Goal: Task Accomplishment & Management: Use online tool/utility

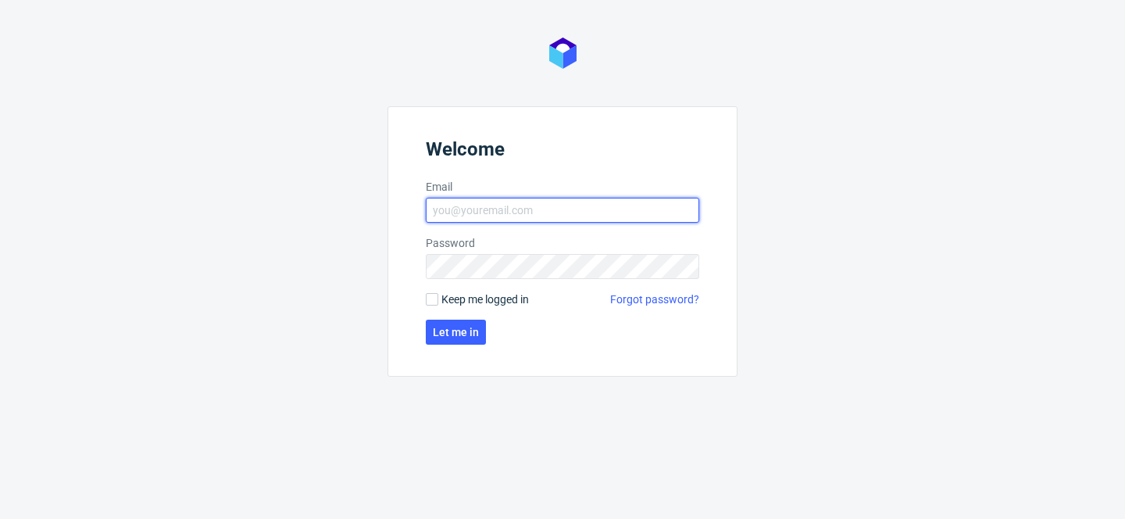
type input "[PERSON_NAME][EMAIL_ADDRESS][PERSON_NAME][DOMAIN_NAME]"
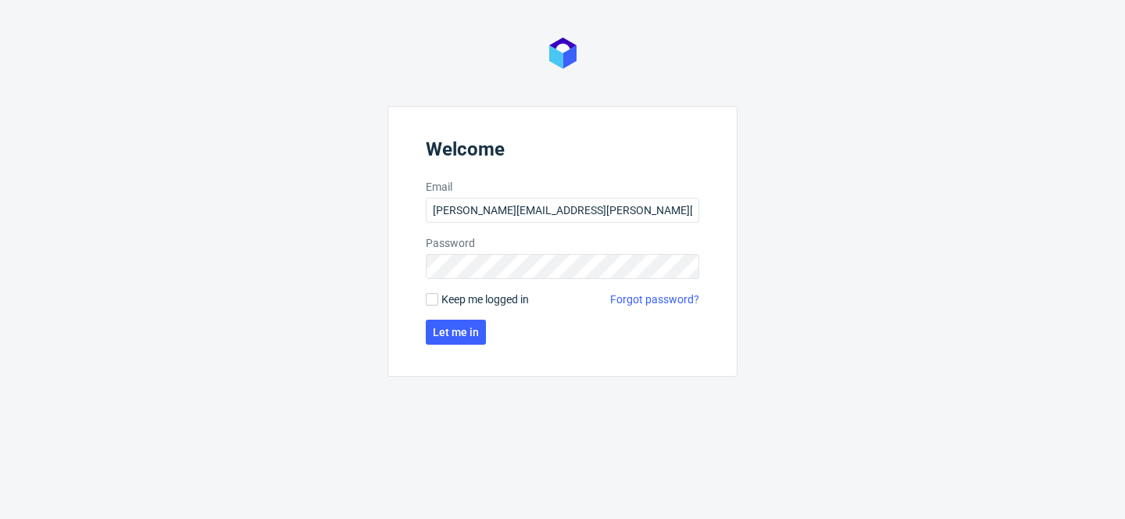
click at [491, 305] on span "Keep me logged in" at bounding box center [484, 299] width 87 height 16
click at [438, 305] on input "Keep me logged in" at bounding box center [432, 299] width 12 height 12
checkbox input "true"
click at [475, 327] on span "Let me in" at bounding box center [456, 331] width 46 height 11
type input "[PERSON_NAME][EMAIL_ADDRESS][PERSON_NAME][DOMAIN_NAME]"
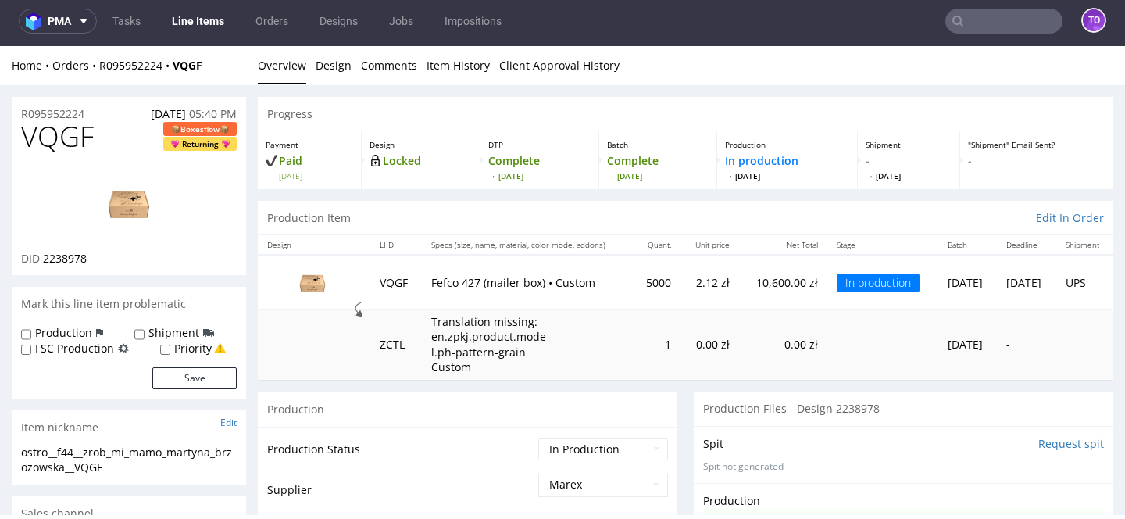
click at [1030, 18] on input "text" at bounding box center [1003, 21] width 117 height 25
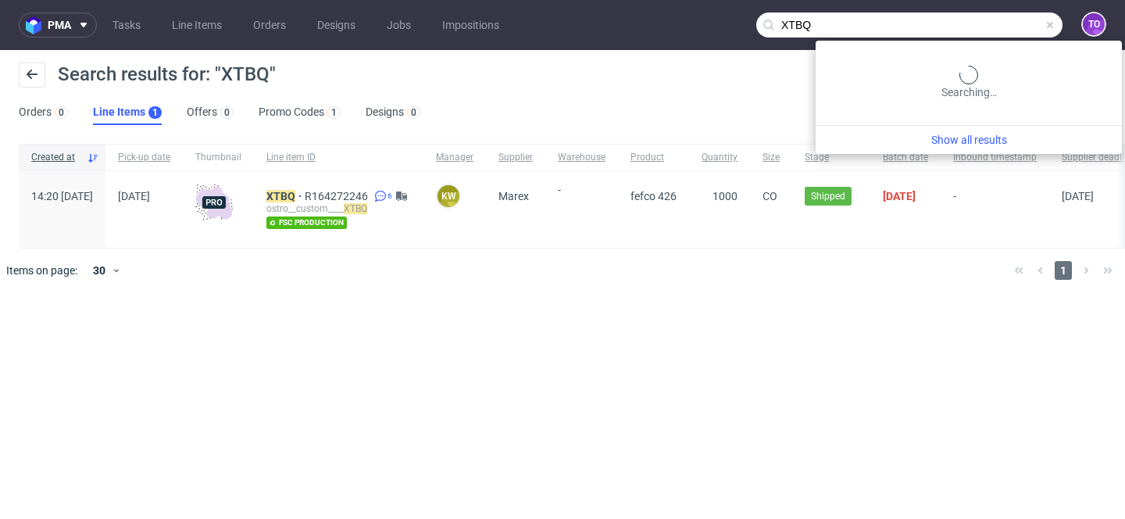
click at [1012, 30] on input "XTBQ" at bounding box center [909, 24] width 306 height 25
paste input "714253612"
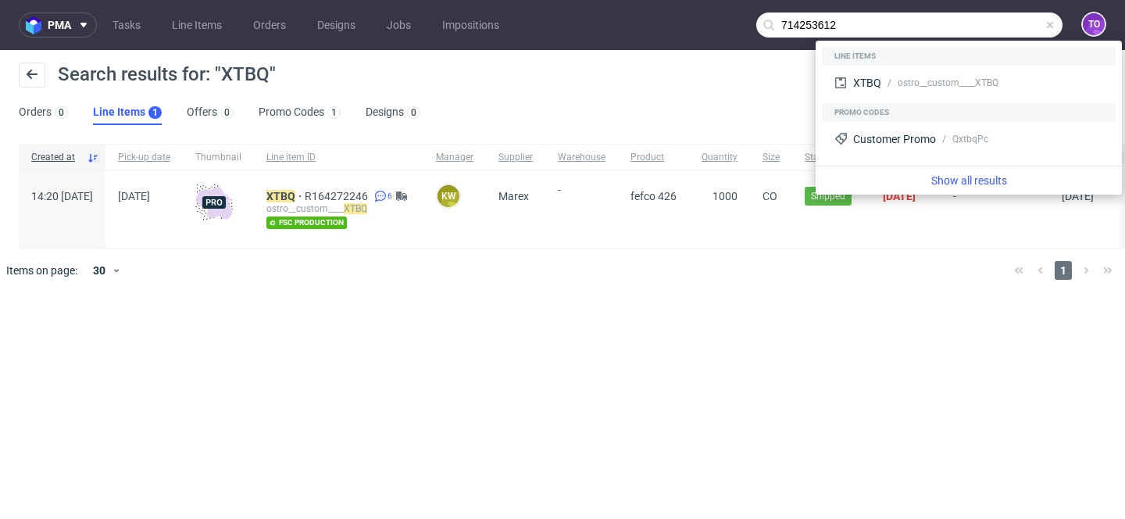
type input "714253612"
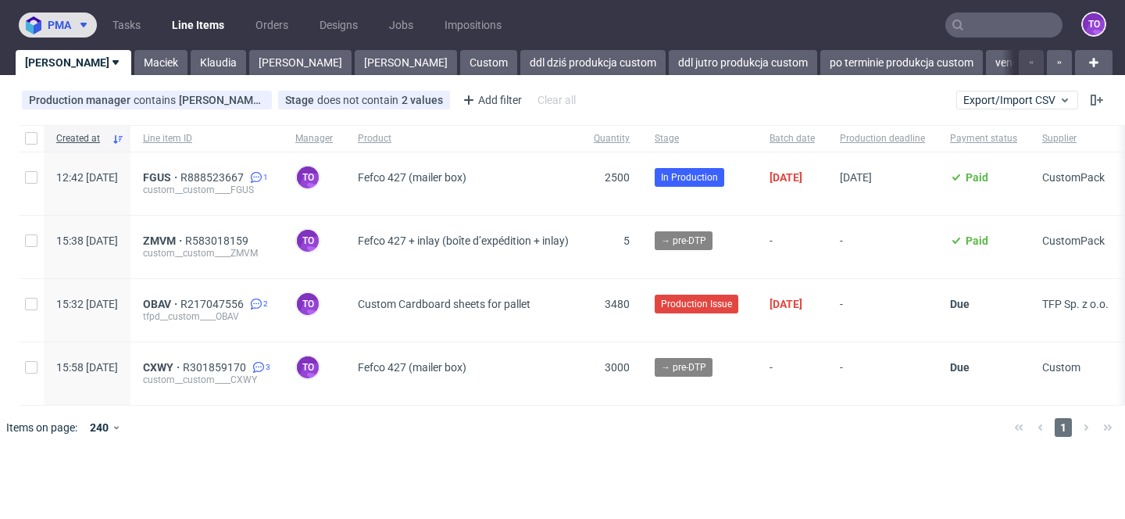
click at [83, 29] on icon at bounding box center [83, 25] width 12 height 12
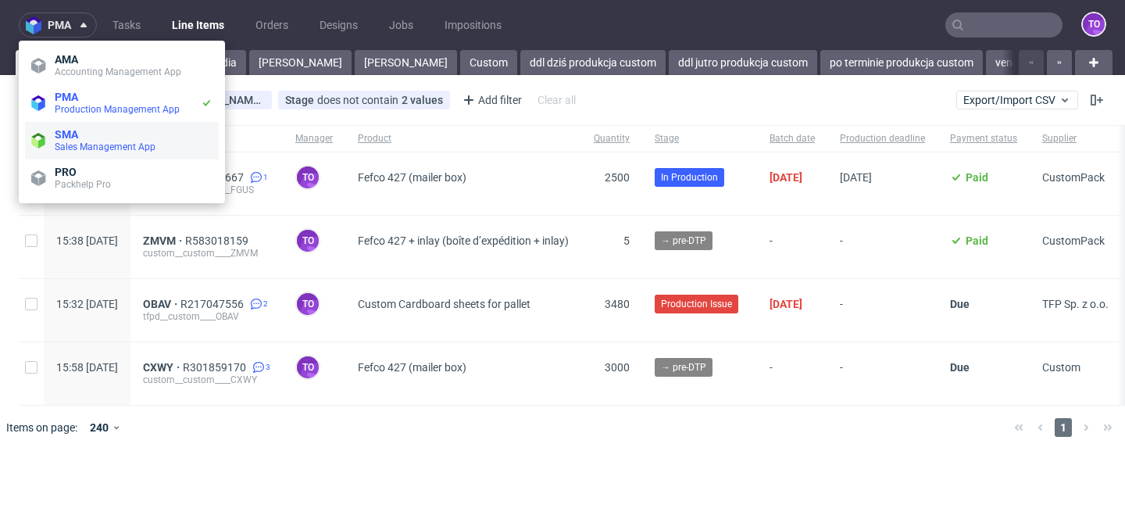
click at [84, 144] on span "Sales Management App" at bounding box center [105, 146] width 101 height 11
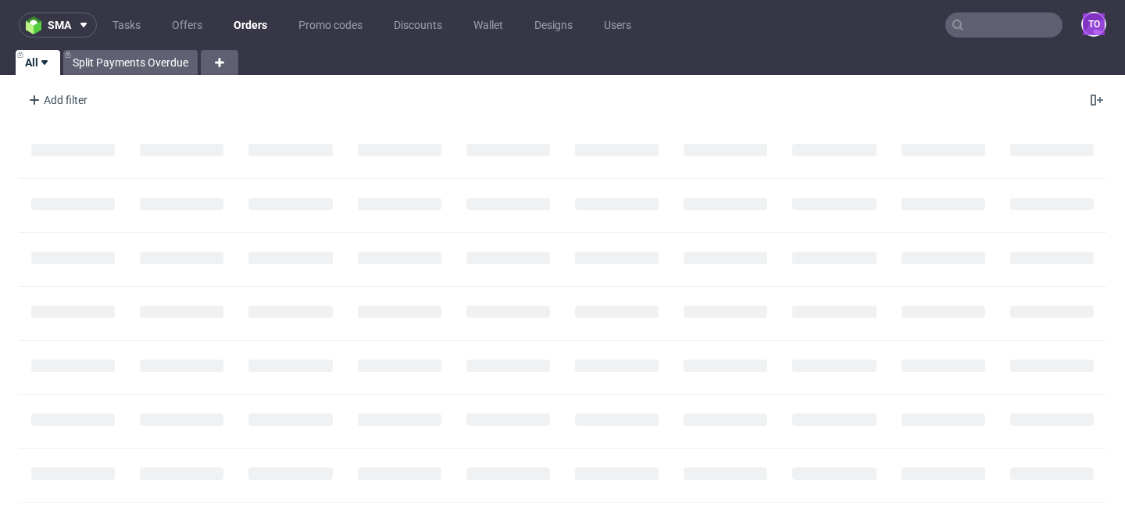
click at [996, 29] on input "text" at bounding box center [1003, 24] width 117 height 25
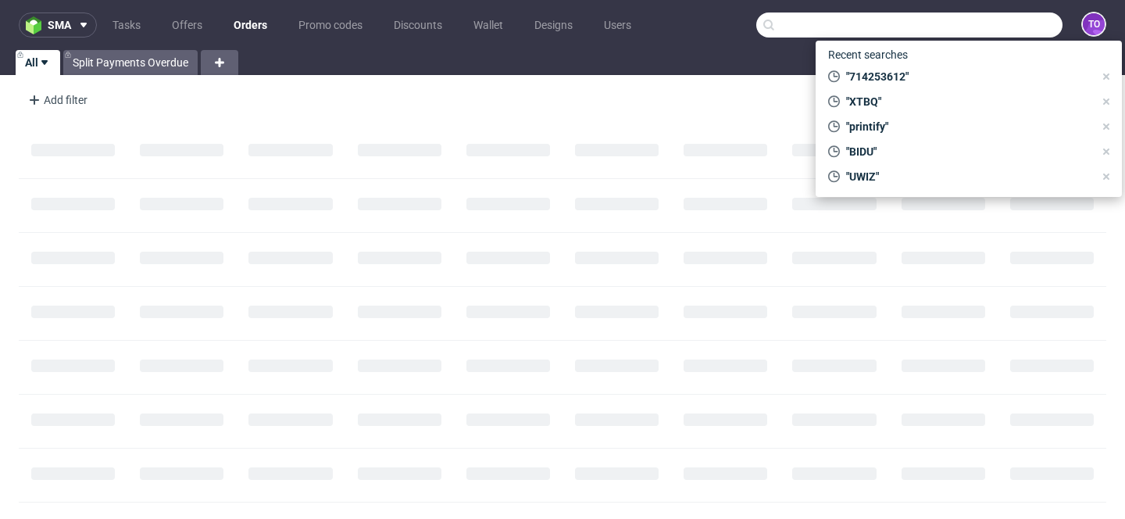
paste input "Quote CO.56376"
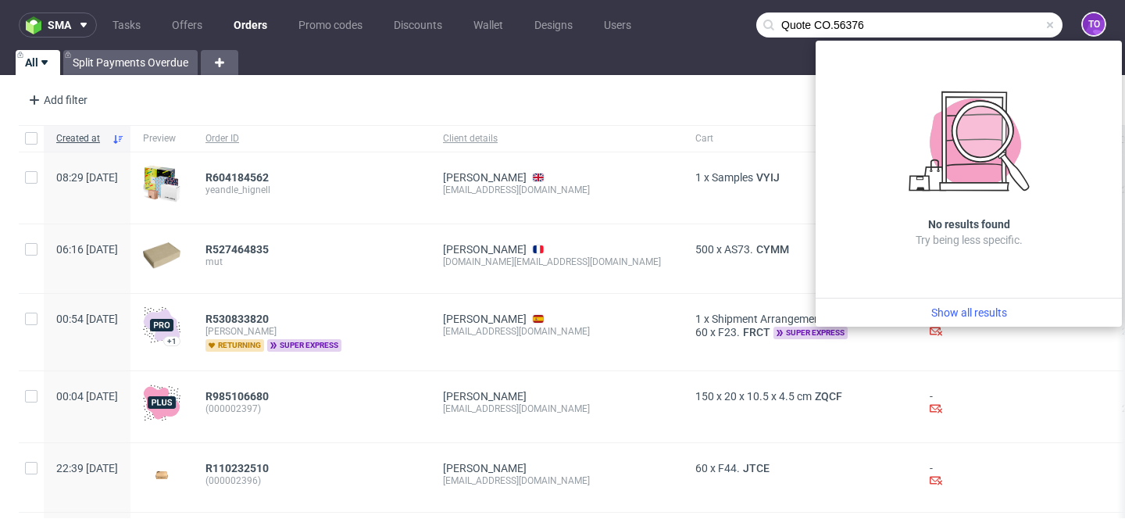
drag, startPoint x: 801, startPoint y: 20, endPoint x: 708, endPoint y: 20, distance: 93.7
click at [708, 20] on nav "sma Tasks Offers Orders Promo codes Discounts Wallet Designs Users Quote CO.563…" at bounding box center [562, 25] width 1125 height 50
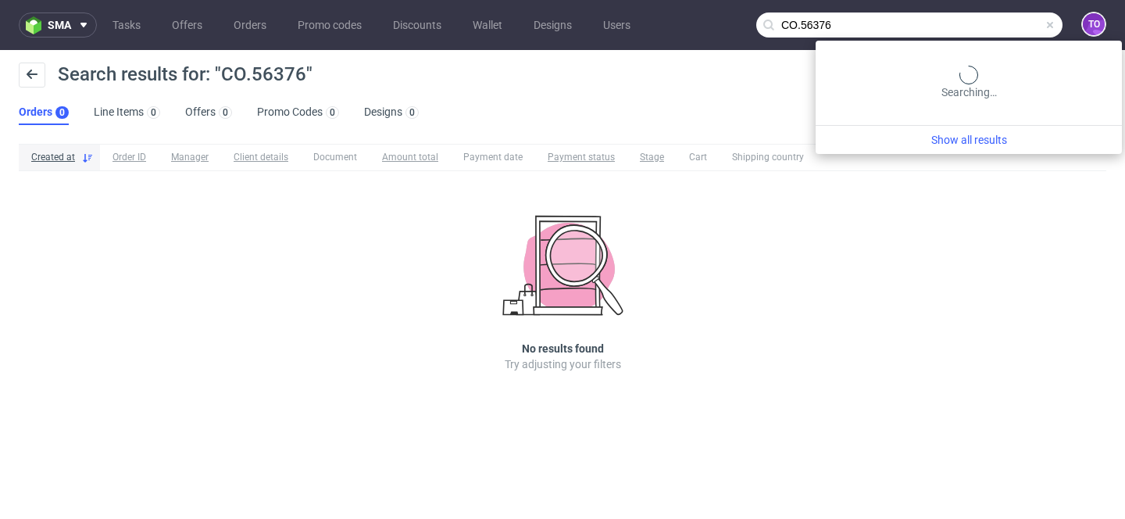
click at [1015, 29] on input "CO.56376" at bounding box center [909, 24] width 306 height 25
paste input "Quote CO."
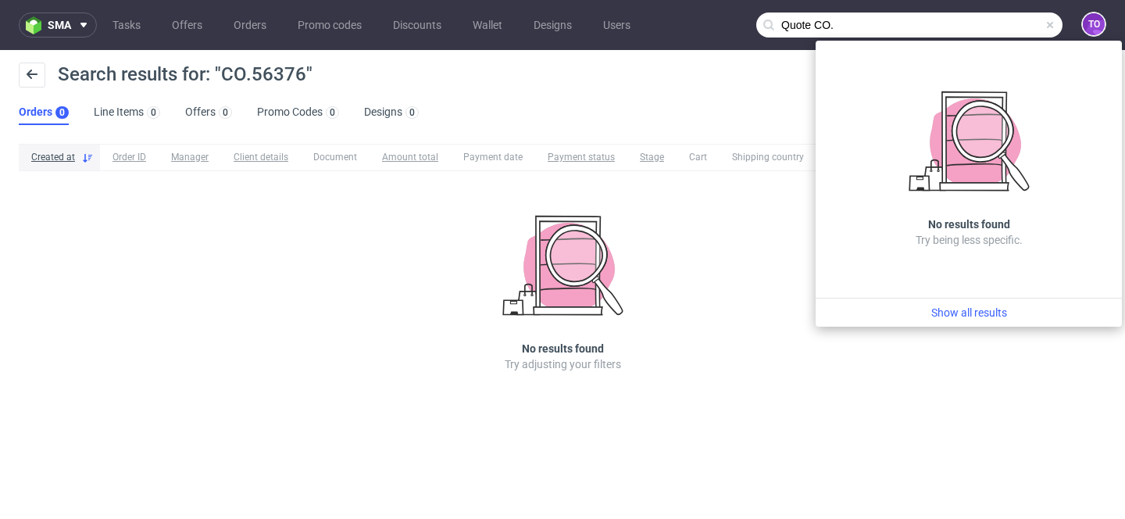
type input "Quote CO."
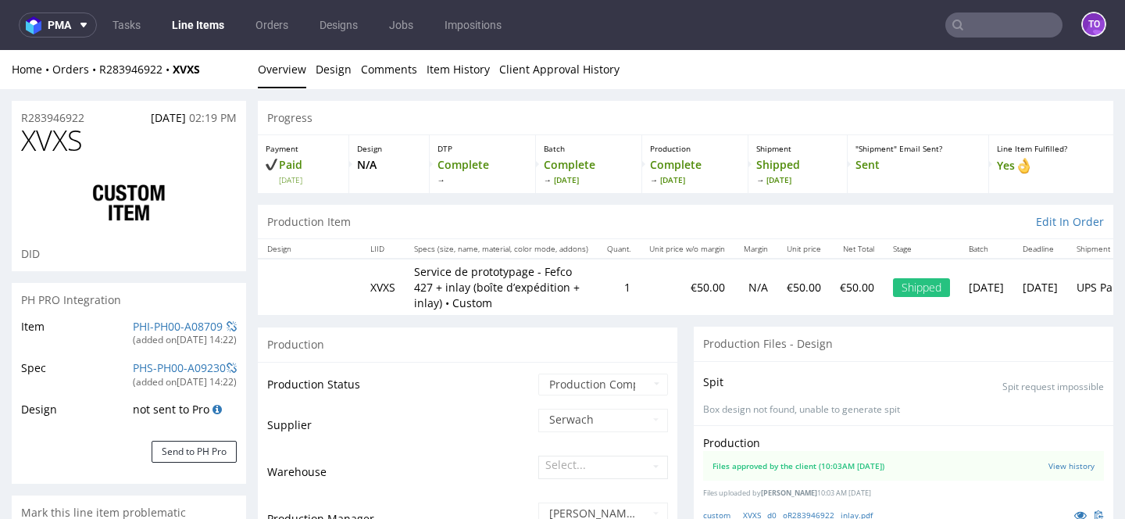
scroll to position [89, 0]
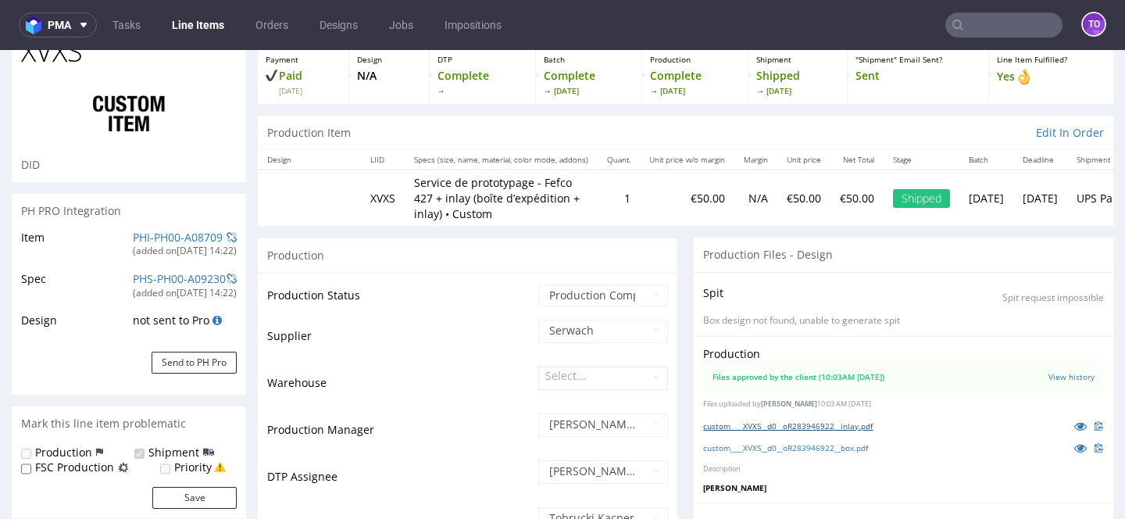
click at [868, 424] on link "custom____XVXS__d0__oR283946922__inlay.pdf" at bounding box center [787, 425] width 169 height 11
click at [828, 444] on link "custom____XVXS__d0__oR283946922__box.pdf" at bounding box center [785, 447] width 165 height 11
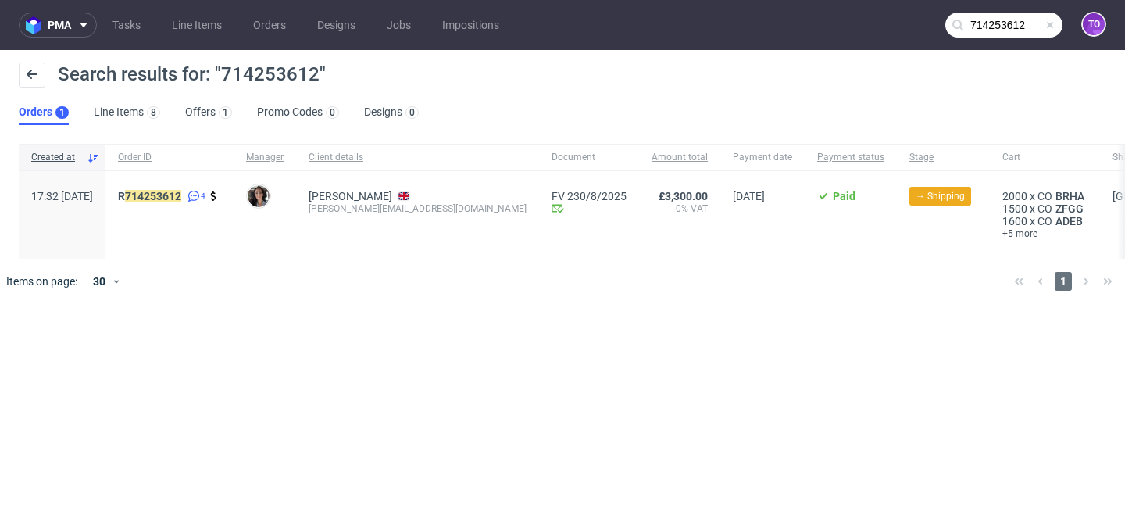
click at [1033, 23] on input "714253612" at bounding box center [1003, 24] width 117 height 25
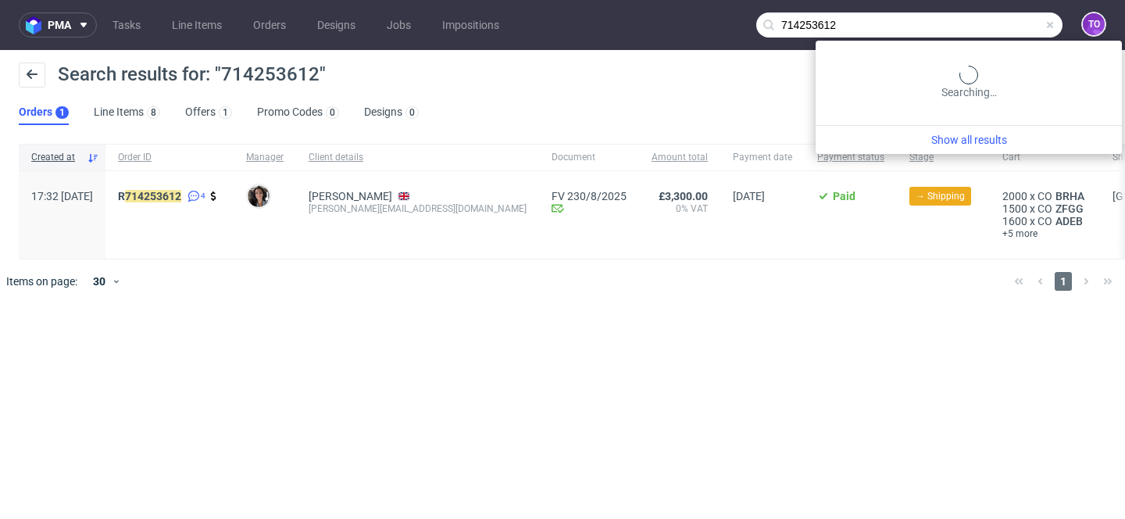
click at [1033, 23] on input "714253612" at bounding box center [909, 24] width 306 height 25
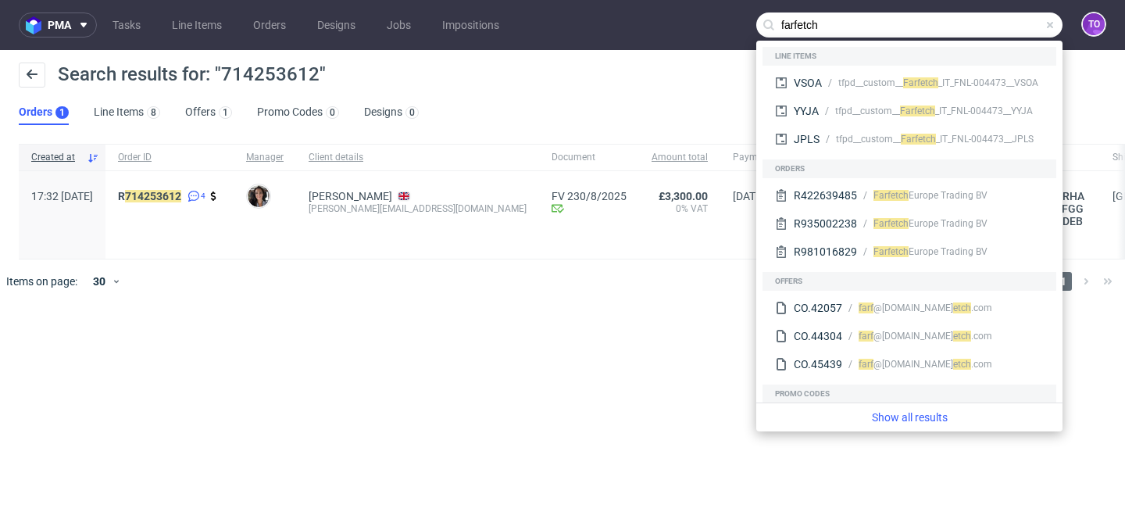
type input "farfetch"
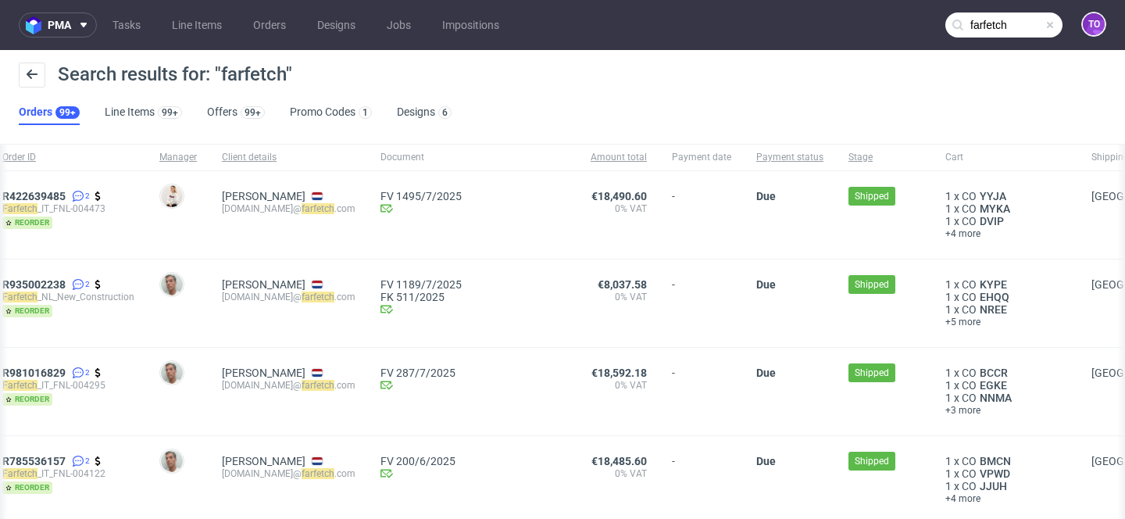
scroll to position [0, 121]
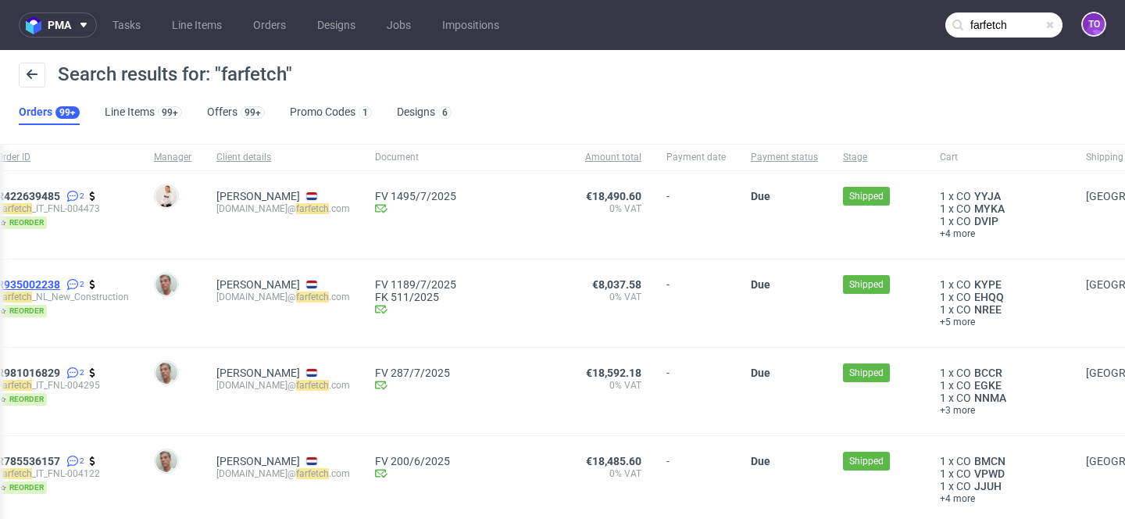
click at [60, 280] on span "R935002238" at bounding box center [28, 284] width 63 height 12
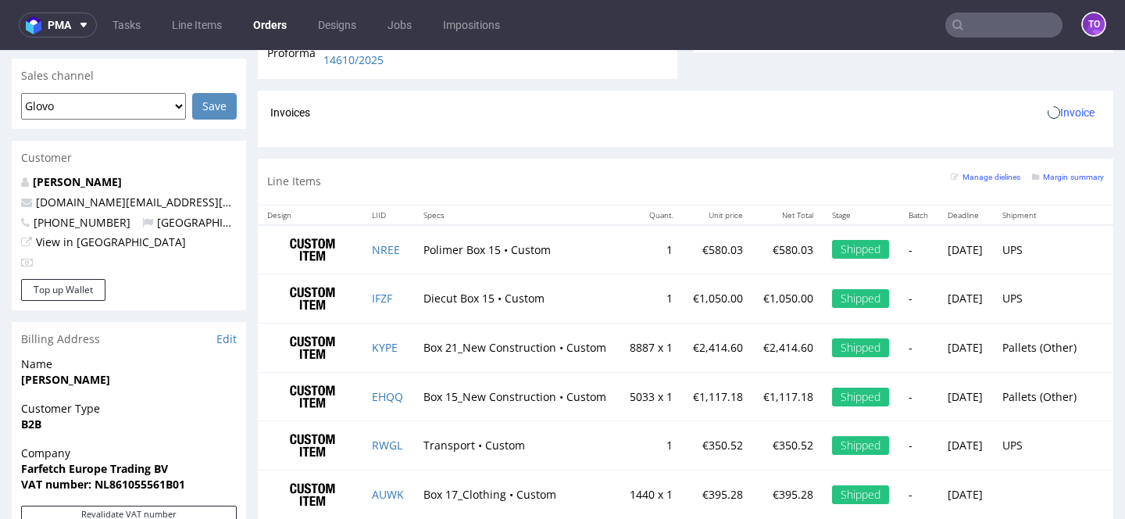
scroll to position [758, 0]
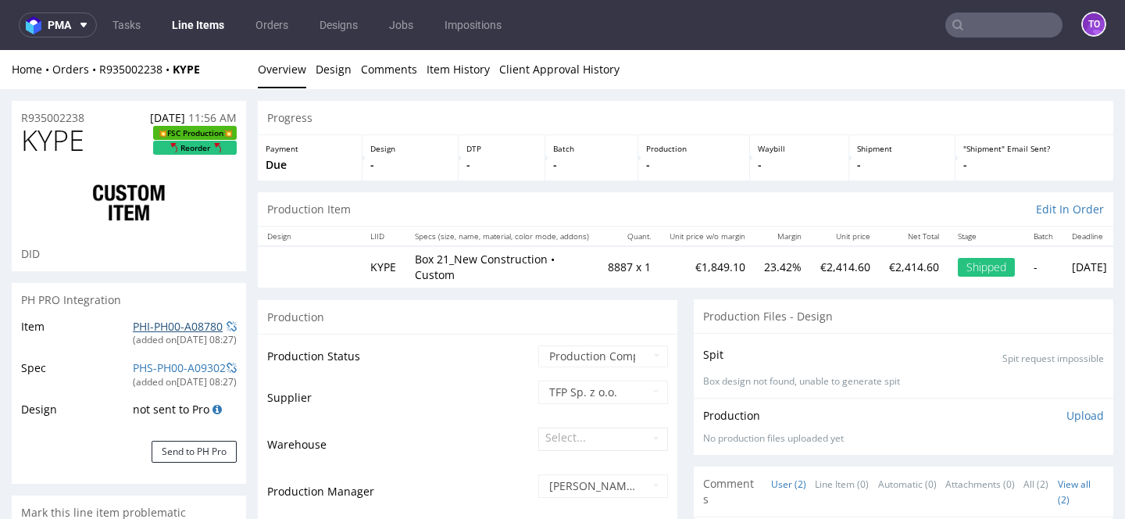
click at [198, 325] on link "PHI-PH00-A08780" at bounding box center [178, 326] width 90 height 15
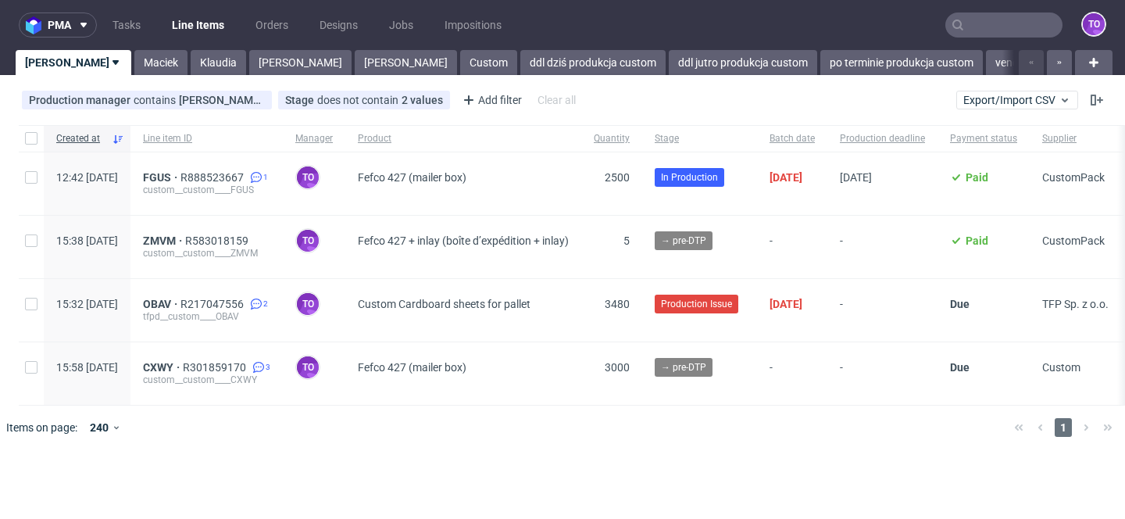
click at [52, 59] on link "[PERSON_NAME]" at bounding box center [74, 62] width 116 height 25
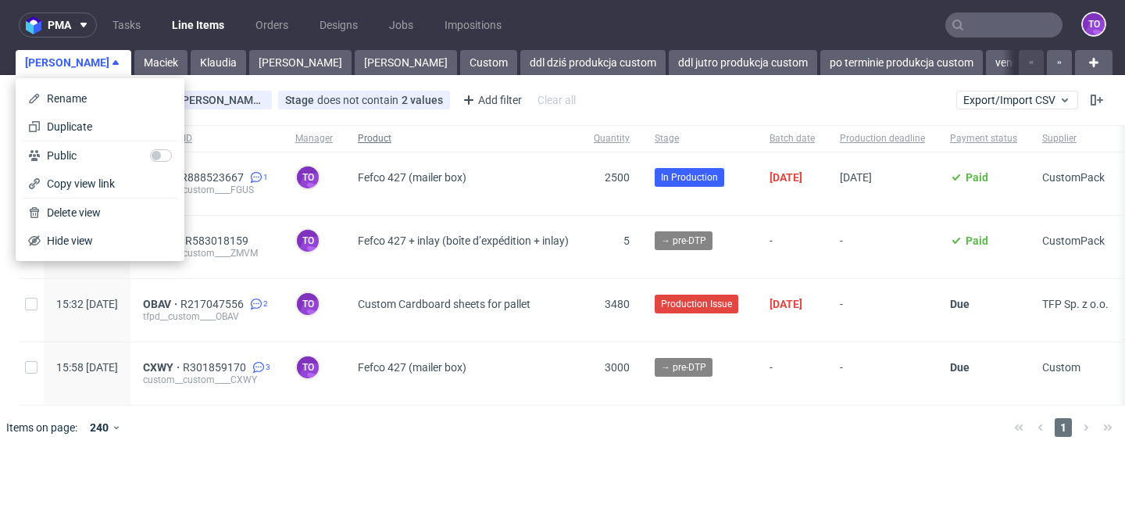
click at [581, 127] on div "Product" at bounding box center [463, 138] width 236 height 27
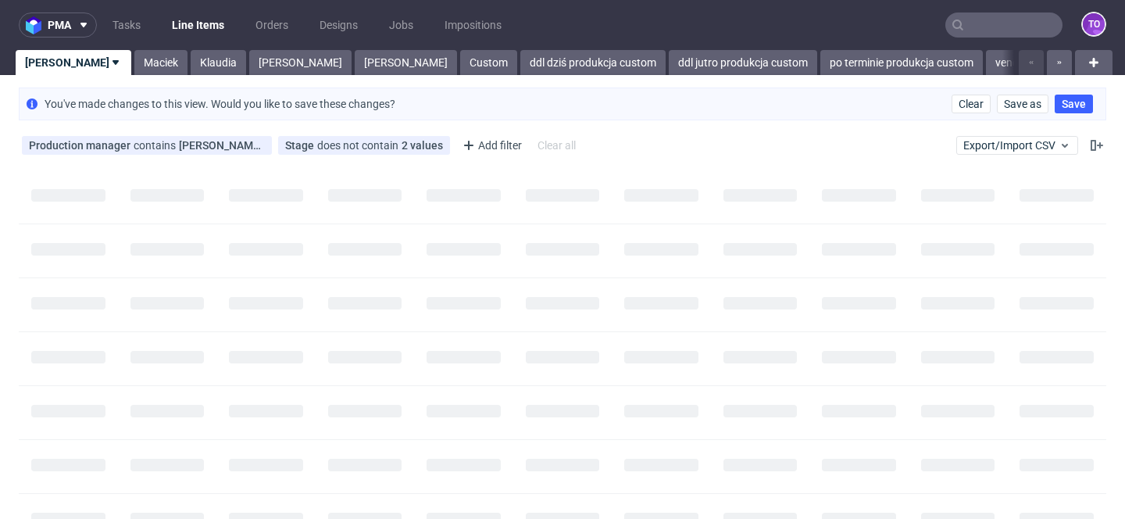
click at [55, 62] on link "[PERSON_NAME]" at bounding box center [74, 62] width 116 height 25
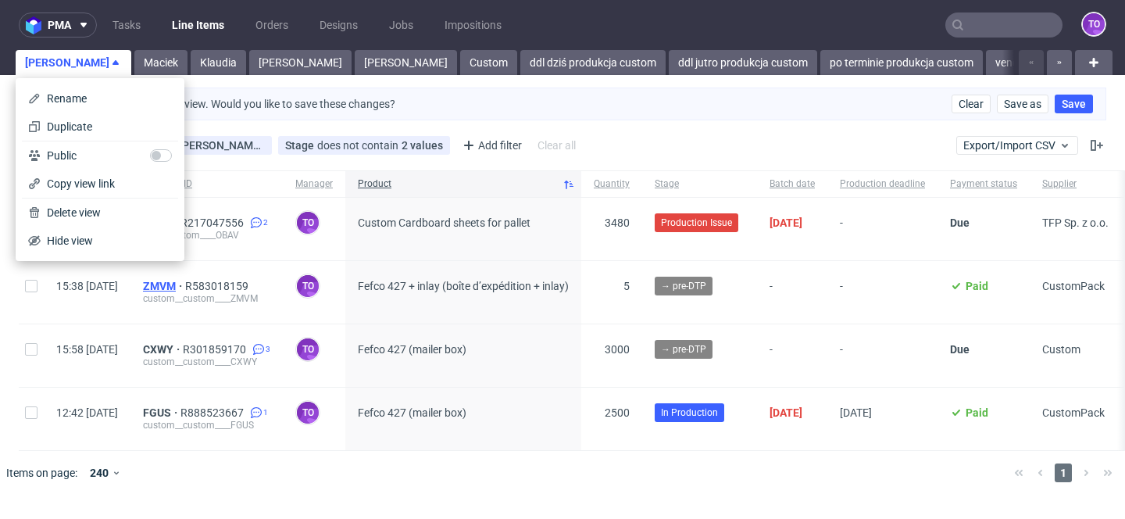
click at [185, 284] on span "ZMVM" at bounding box center [164, 286] width 42 height 12
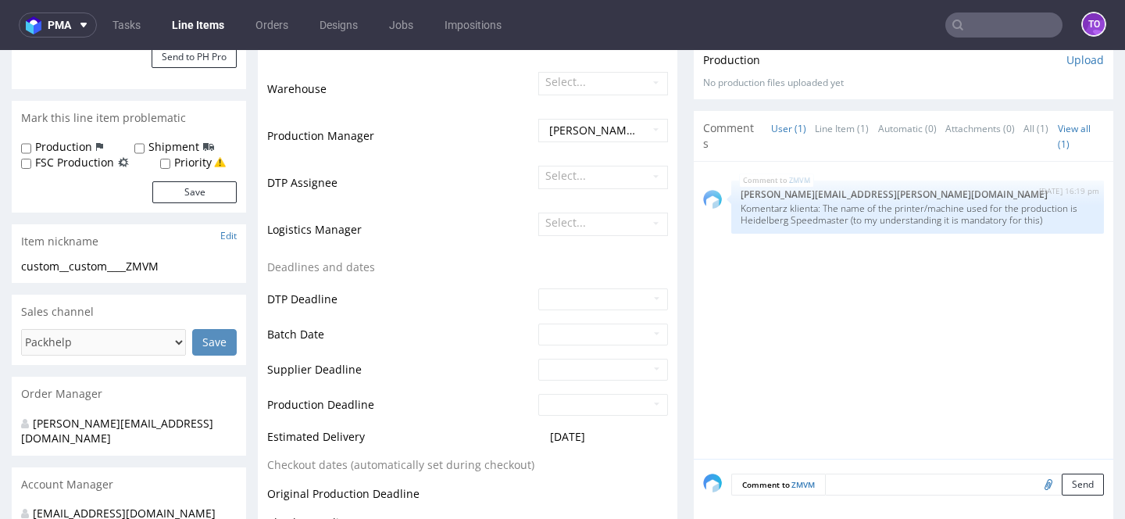
scroll to position [370, 0]
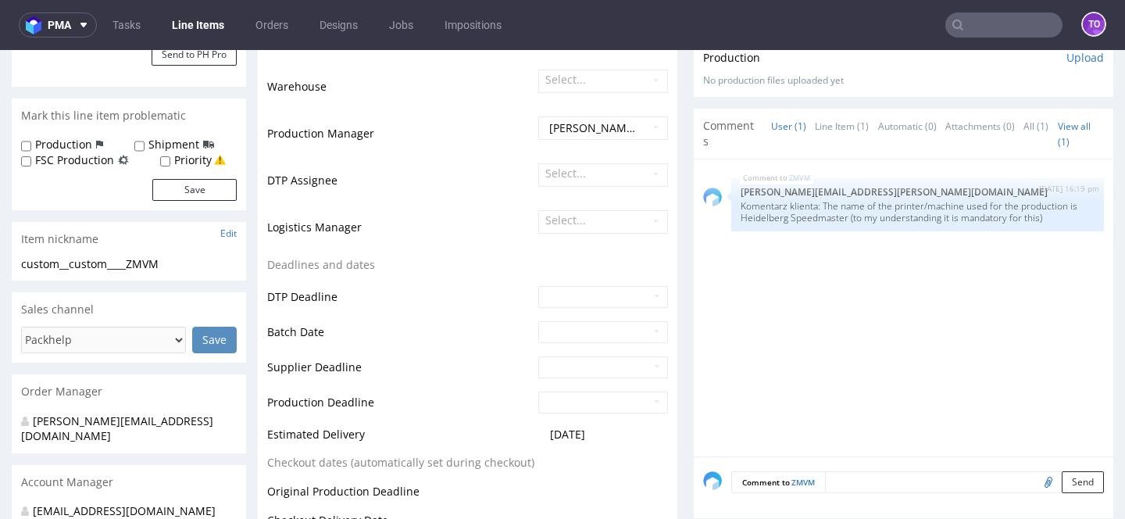
click at [1035, 478] on input "file" at bounding box center [1046, 481] width 22 height 20
type input "C:\fakepath\custom____XVXS__d0__oR283946922__box (1).pdf"
click at [868, 483] on textarea at bounding box center [964, 482] width 279 height 22
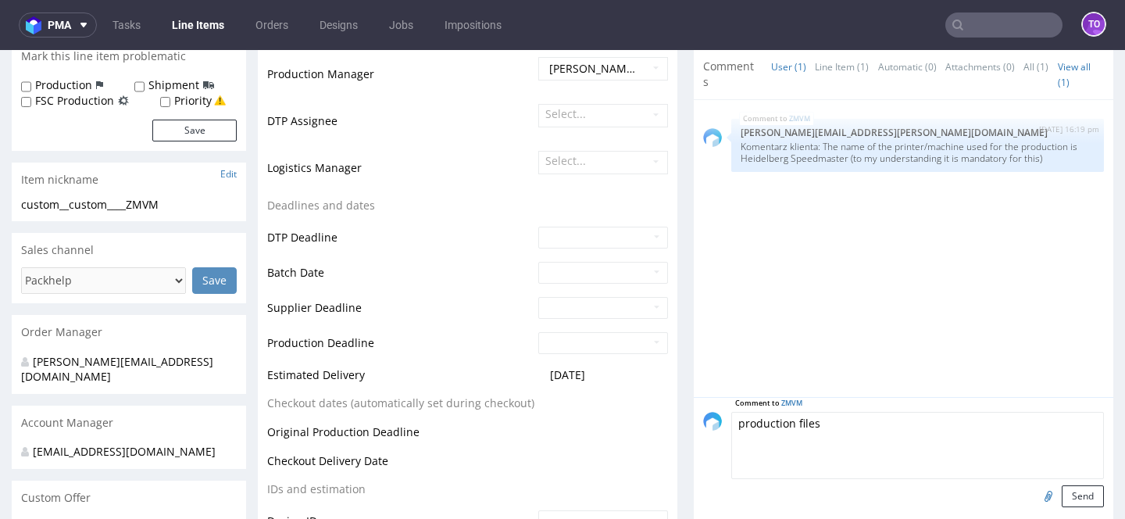
scroll to position [508, 0]
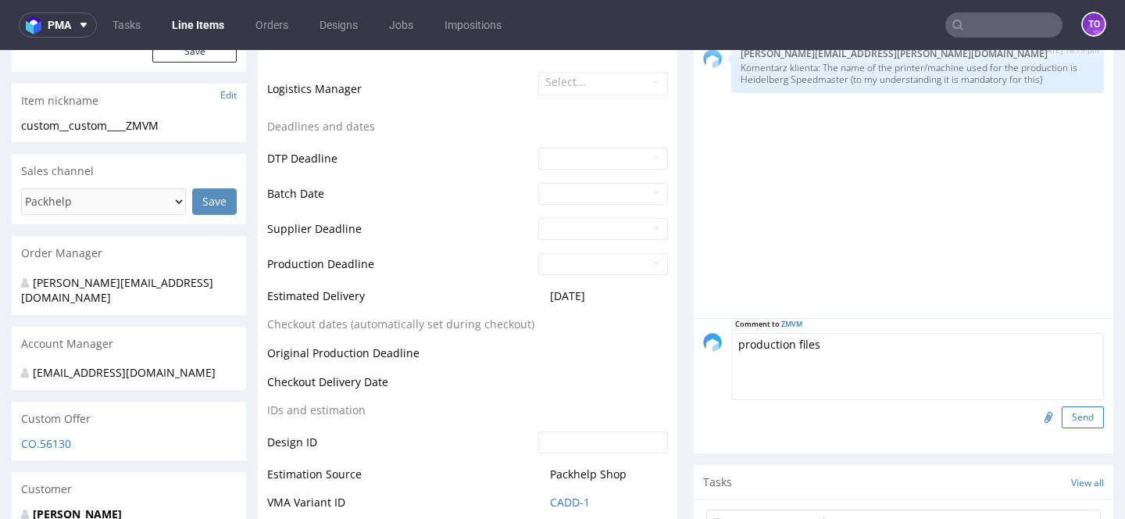
type textarea "production files"
click at [1064, 417] on button "Send" at bounding box center [1082, 417] width 42 height 22
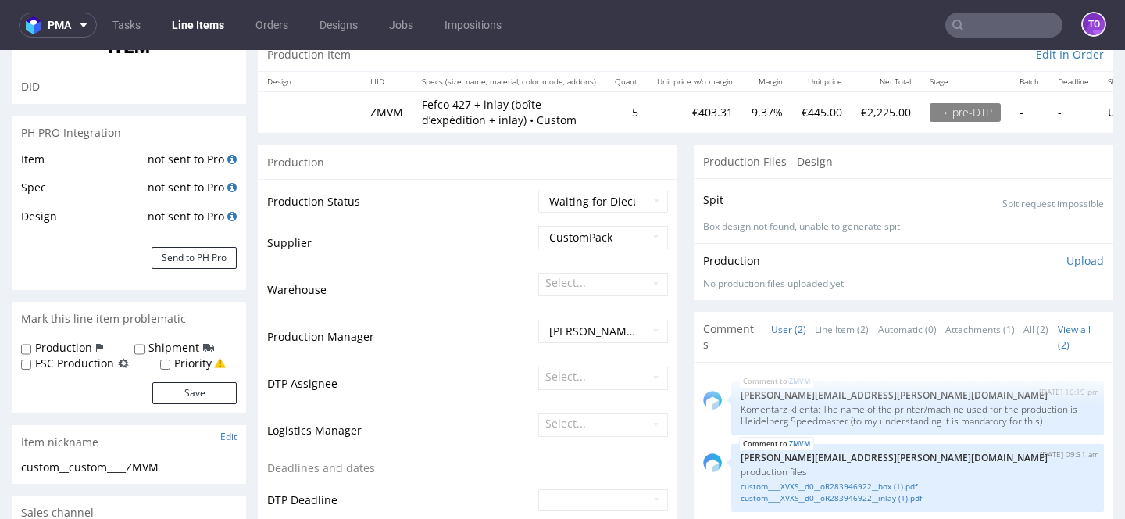
scroll to position [493, 0]
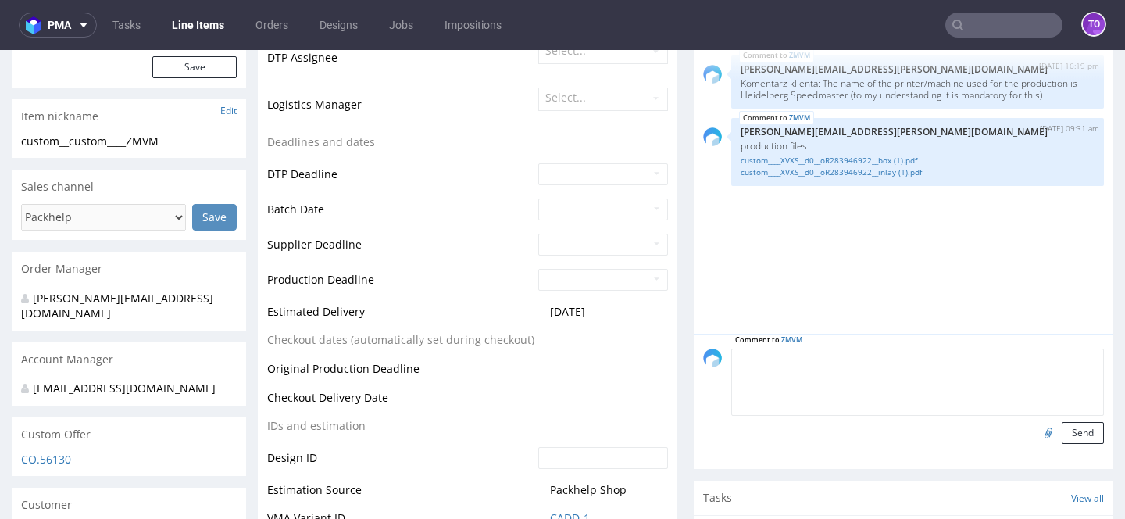
click at [875, 367] on textarea at bounding box center [917, 381] width 373 height 67
type textarea "production color matched to sample box we received"
click at [1061, 430] on button "Send" at bounding box center [1082, 433] width 42 height 22
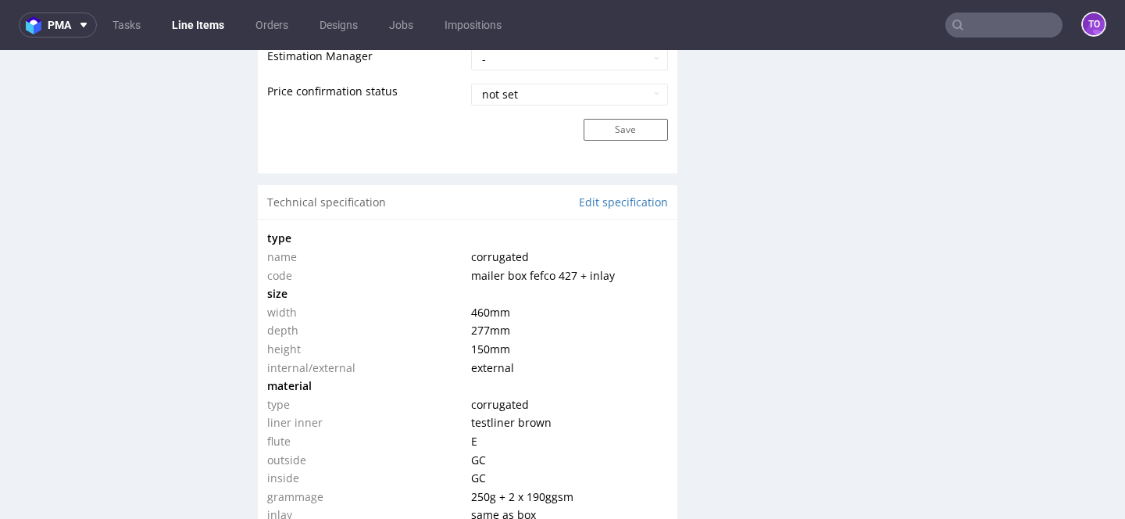
scroll to position [1422, 0]
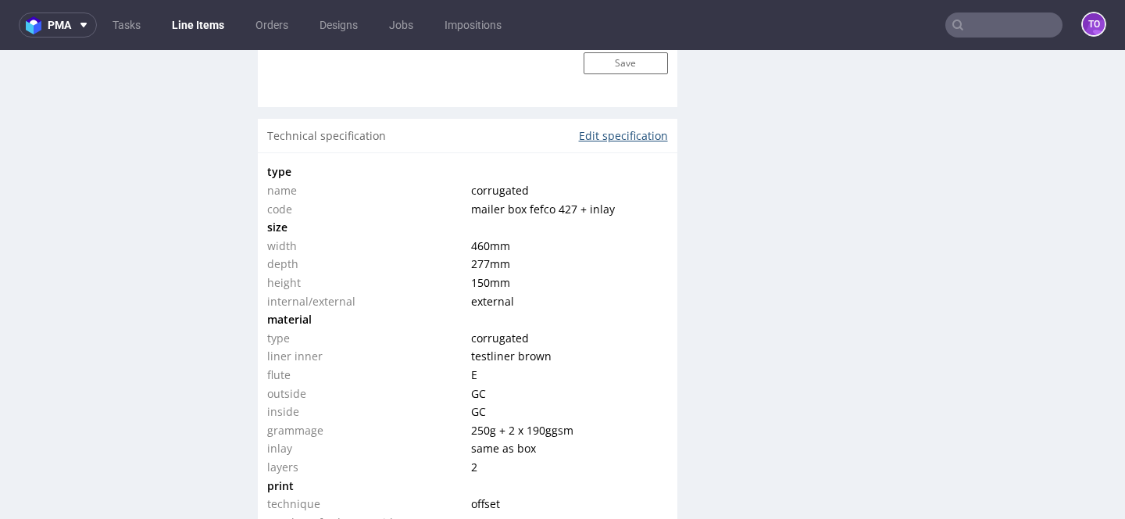
click at [630, 134] on link "Edit specification" at bounding box center [623, 136] width 89 height 16
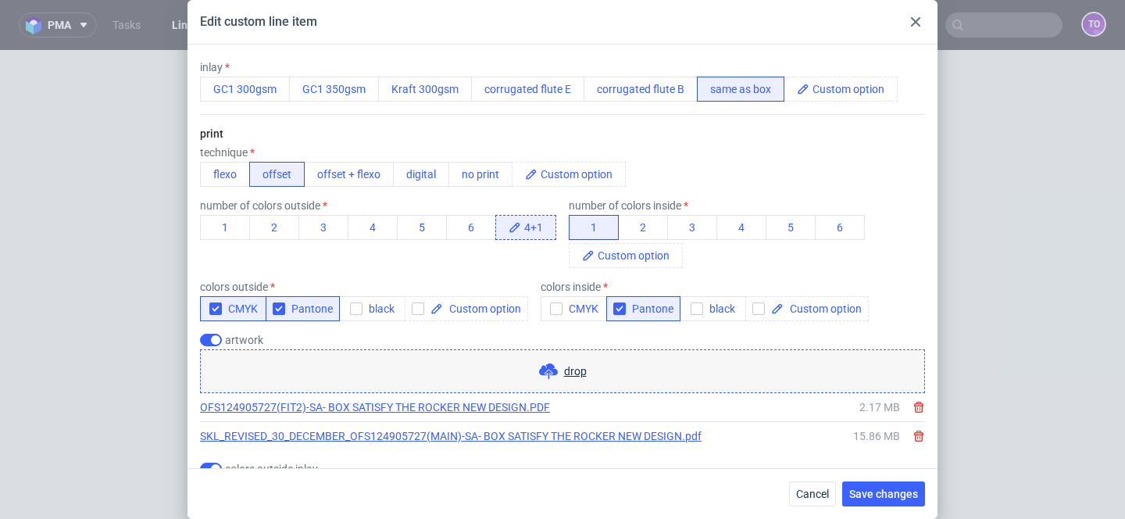
scroll to position [1129, 0]
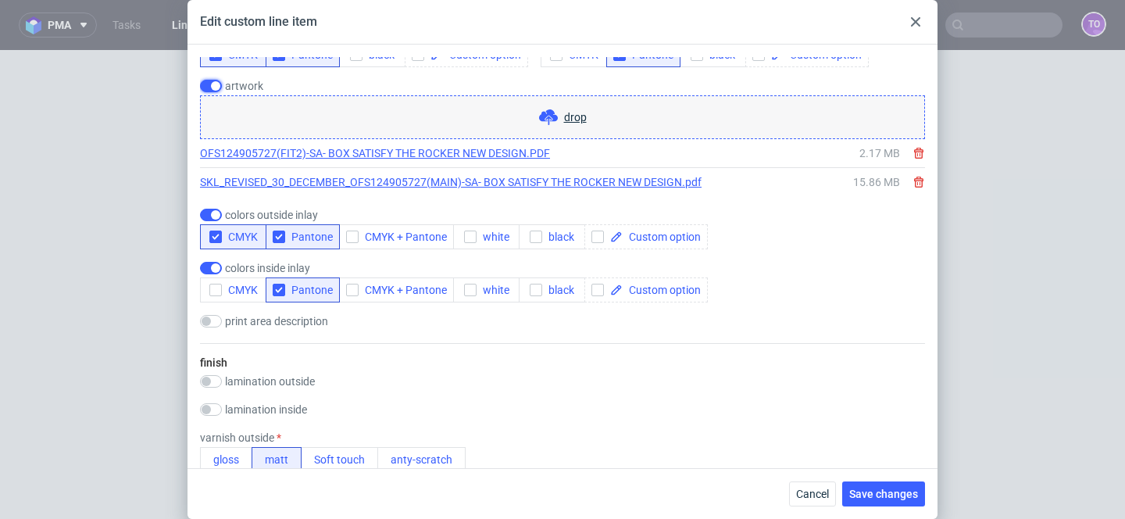
click at [212, 84] on input "checkbox" at bounding box center [211, 86] width 22 height 12
checkbox input "false"
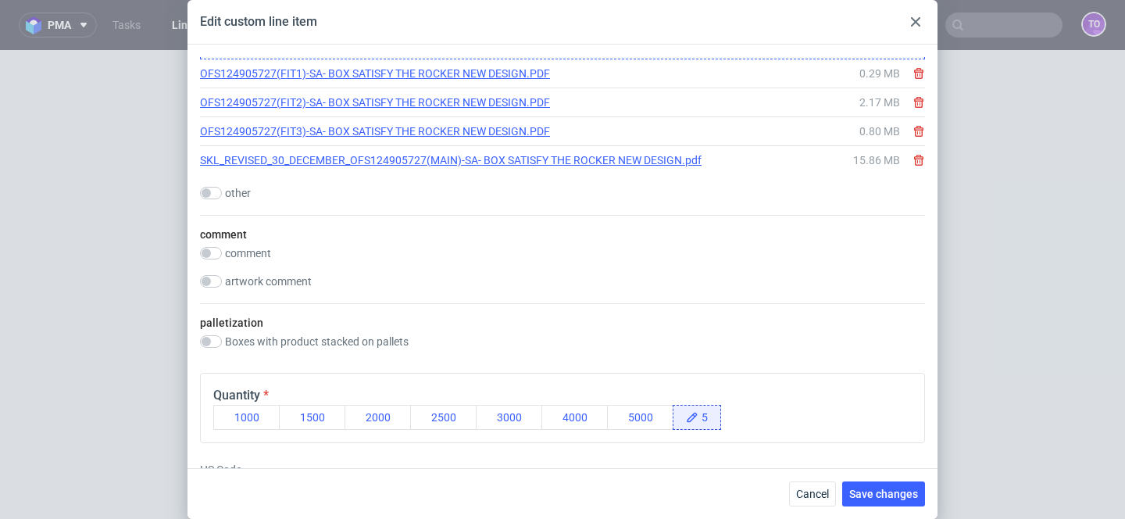
scroll to position [2098, 0]
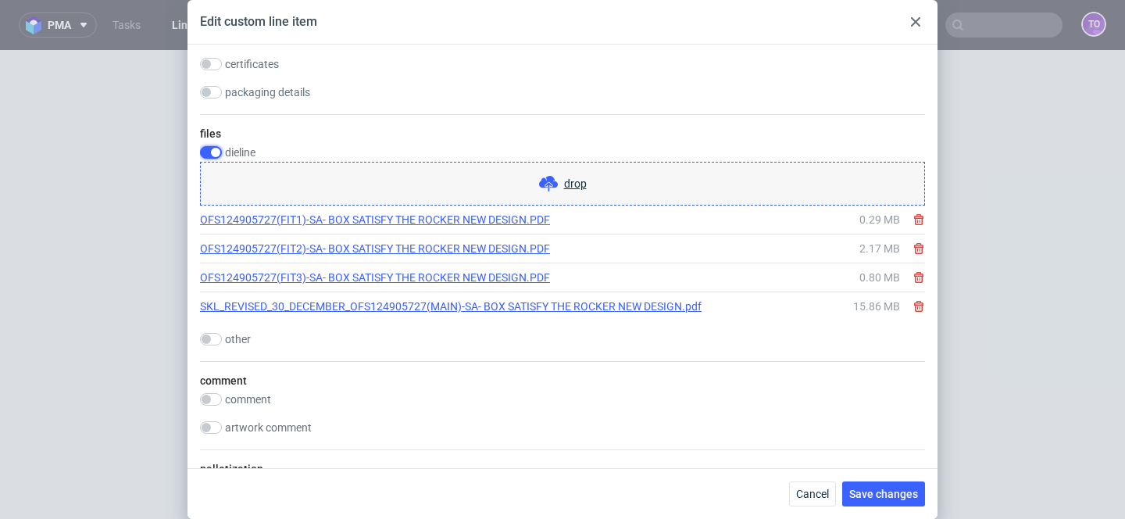
click at [212, 149] on input "checkbox" at bounding box center [211, 152] width 22 height 12
checkbox input "false"
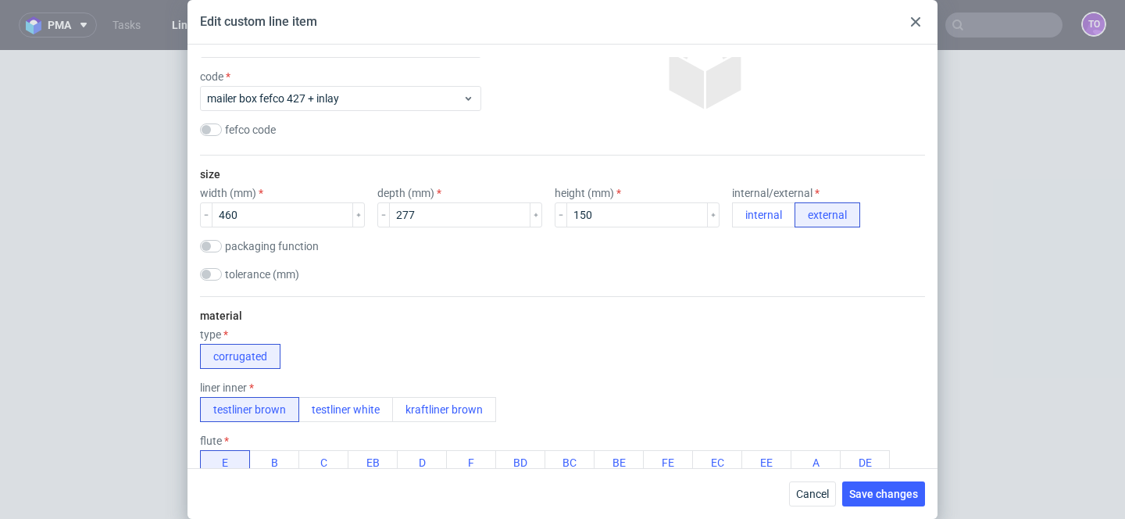
scroll to position [0, 0]
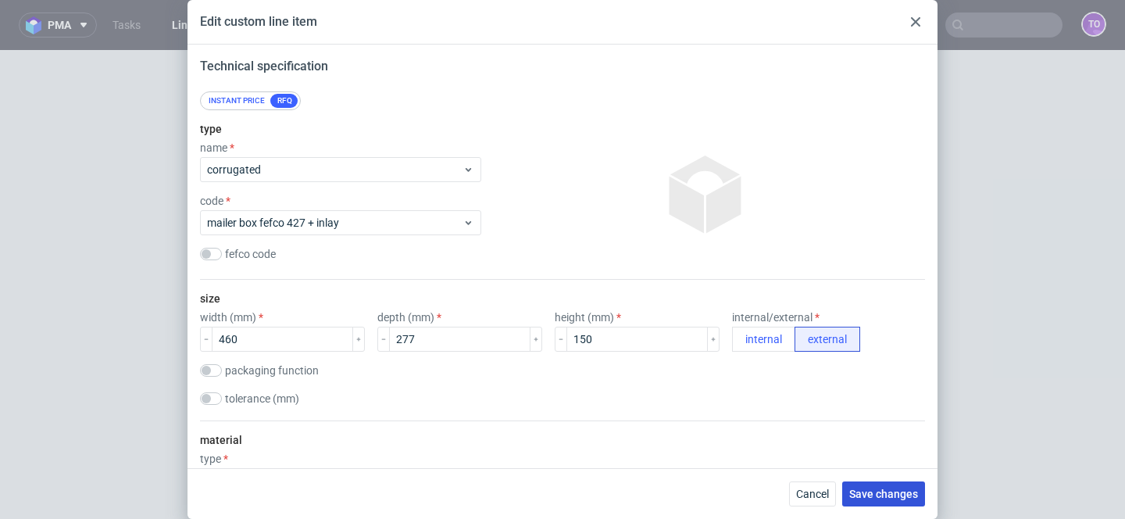
click at [887, 488] on span "Save changes" at bounding box center [883, 493] width 69 height 11
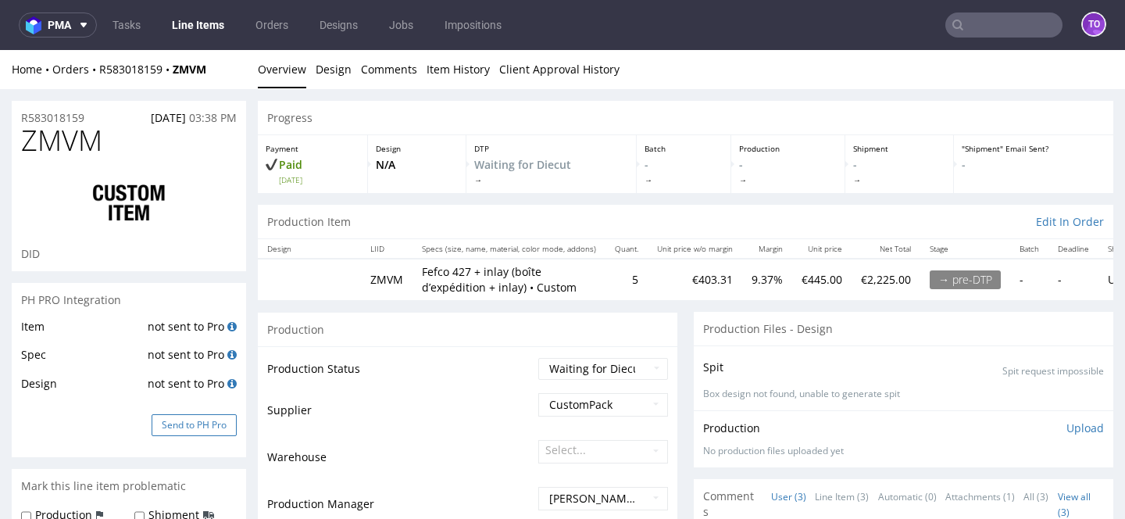
click at [209, 422] on button "Send to PH Pro" at bounding box center [194, 425] width 85 height 22
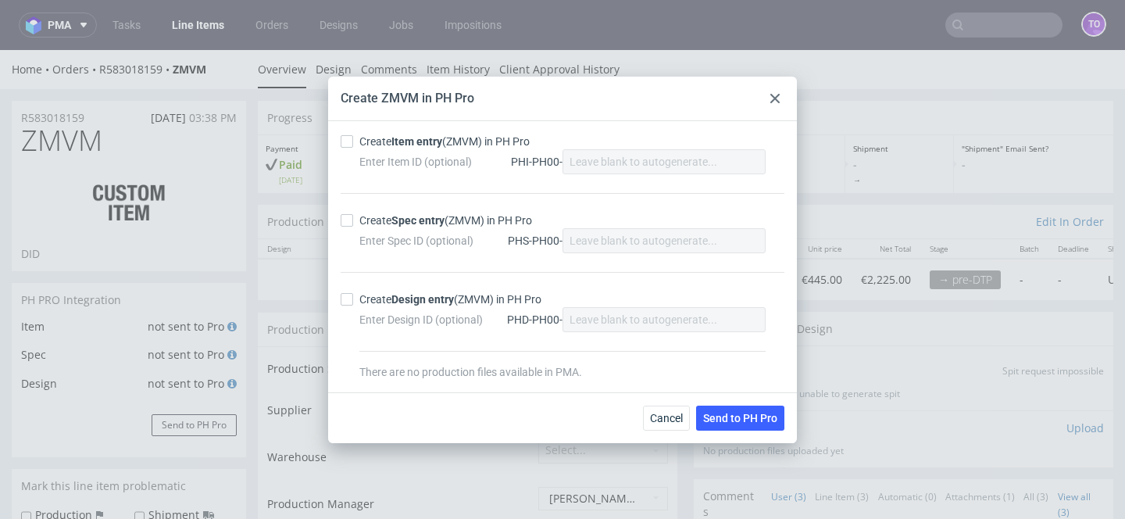
click at [418, 139] on strong "Item entry" at bounding box center [416, 141] width 51 height 12
click at [353, 139] on input "Create Item entry (ZMVM) in PH Pro" at bounding box center [347, 141] width 12 height 12
checkbox input "true"
click at [408, 222] on strong "Spec entry" at bounding box center [417, 220] width 53 height 12
click at [353, 222] on input "Create Spec entry (ZMVM) in PH Pro" at bounding box center [347, 220] width 12 height 12
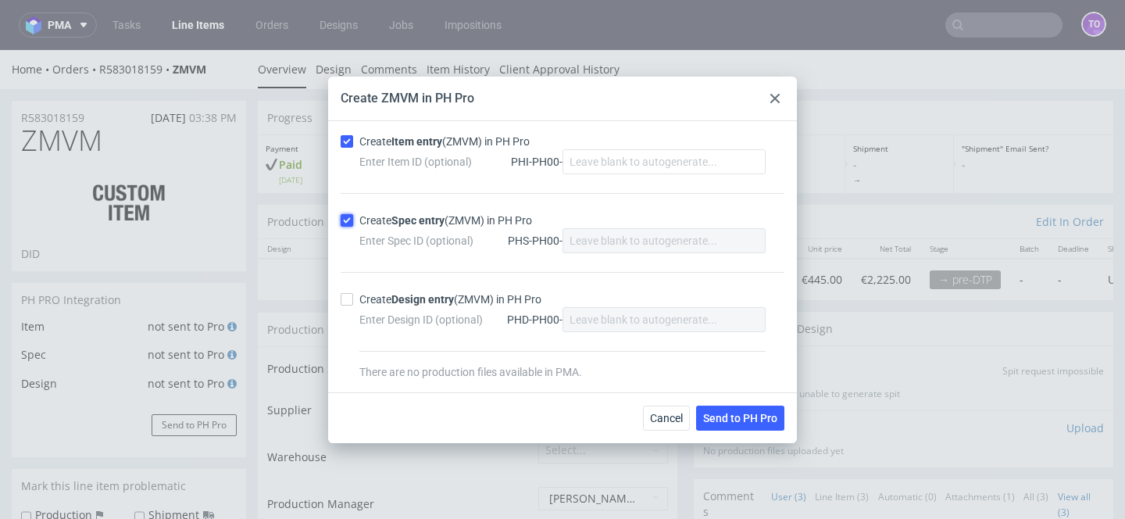
checkbox input "true"
click at [705, 415] on span "Send to PH Pro" at bounding box center [740, 417] width 74 height 11
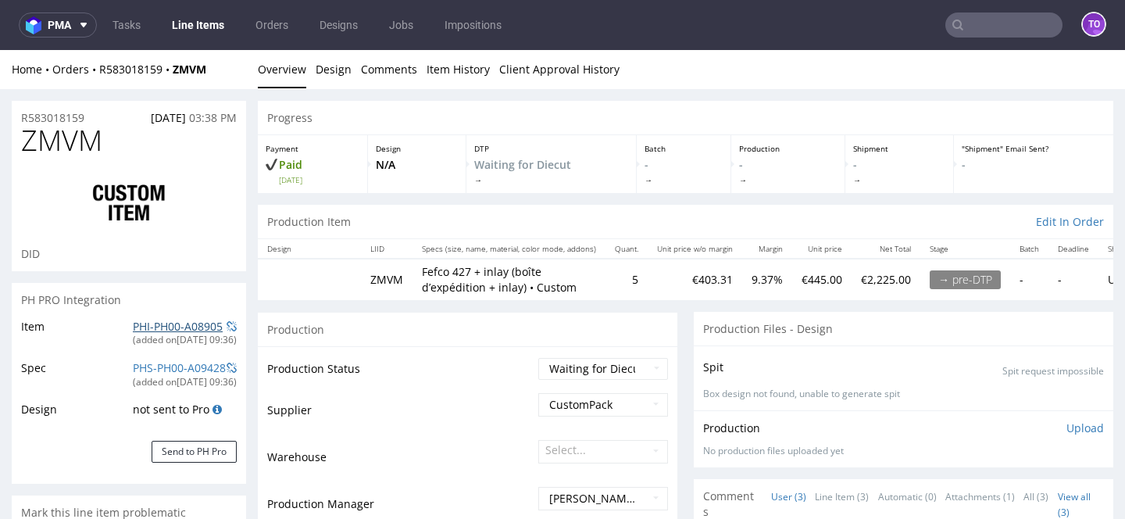
click at [156, 328] on link "PHI-PH00-A08905" at bounding box center [178, 326] width 90 height 15
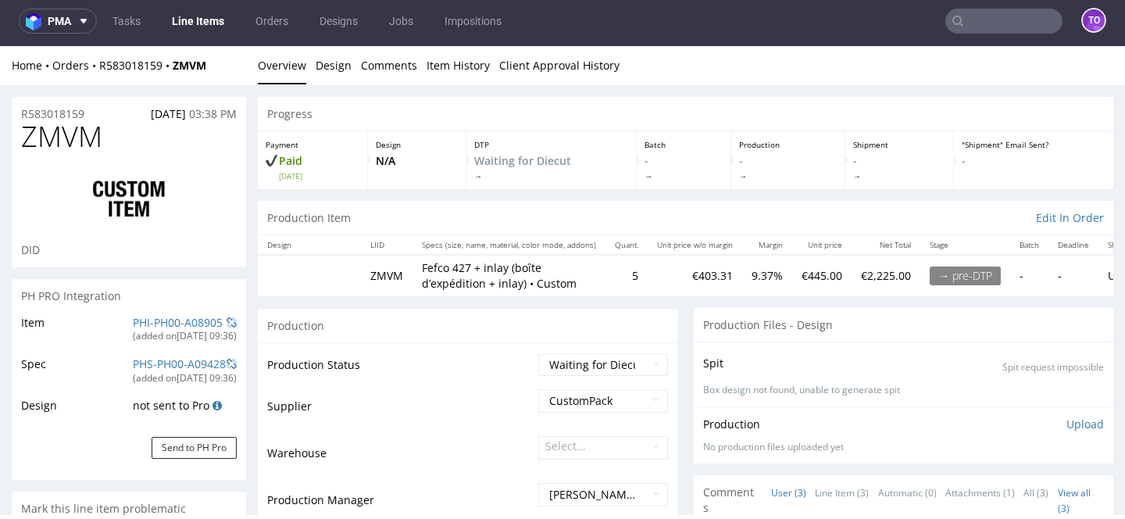
click at [188, 28] on link "Line Items" at bounding box center [197, 21] width 71 height 25
